Goal: Task Accomplishment & Management: Manage account settings

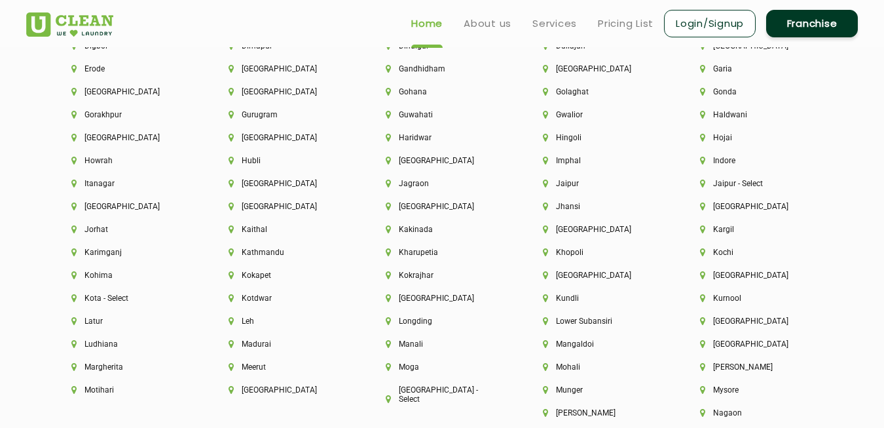
scroll to position [3078, 0]
click at [720, 26] on link "Login/Signup" at bounding box center [710, 24] width 92 height 28
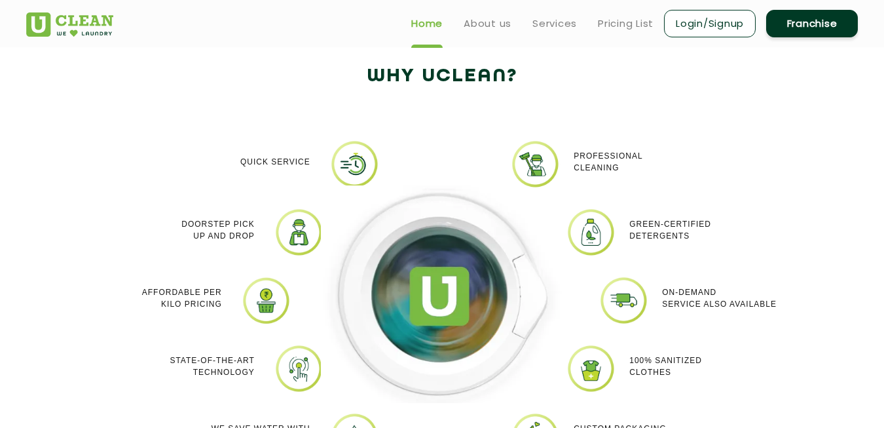
scroll to position [1048, 0]
